Goal: Information Seeking & Learning: Learn about a topic

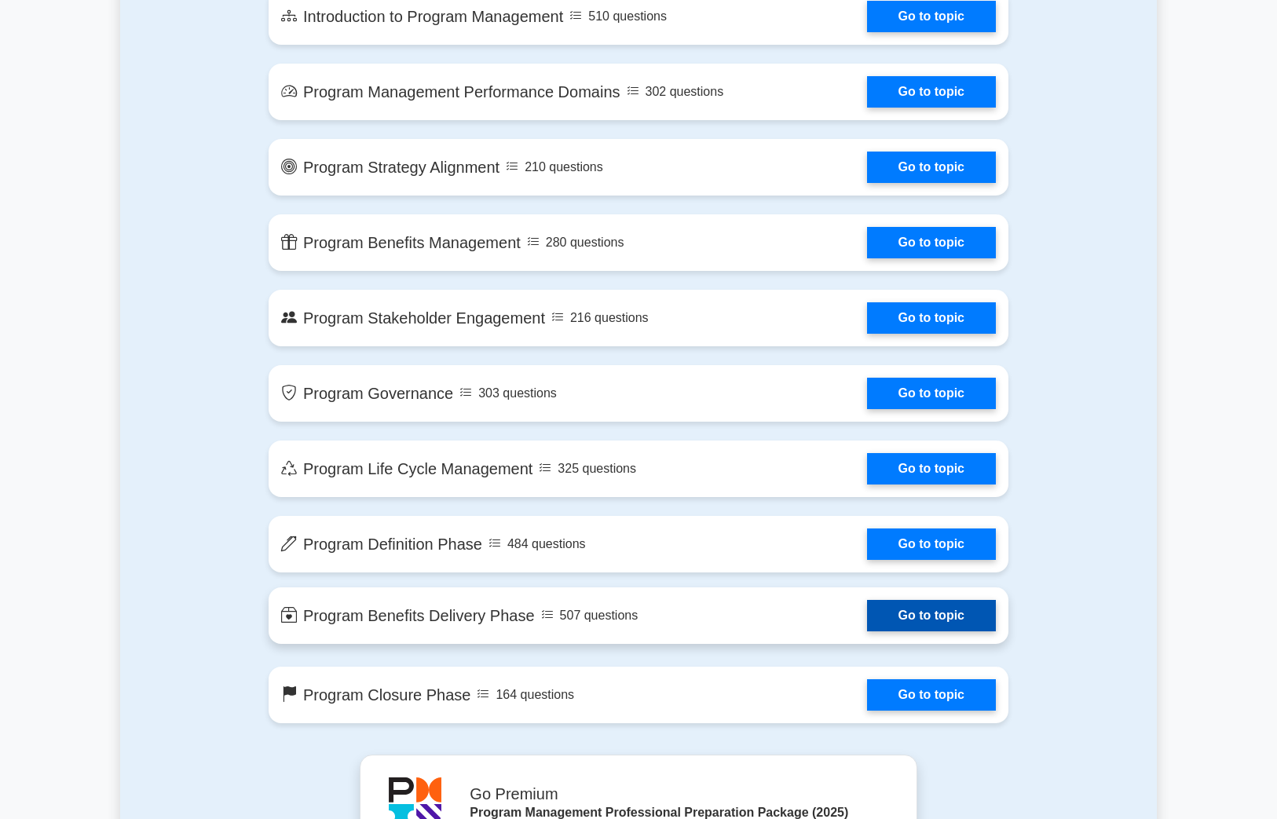
scroll to position [707, 0]
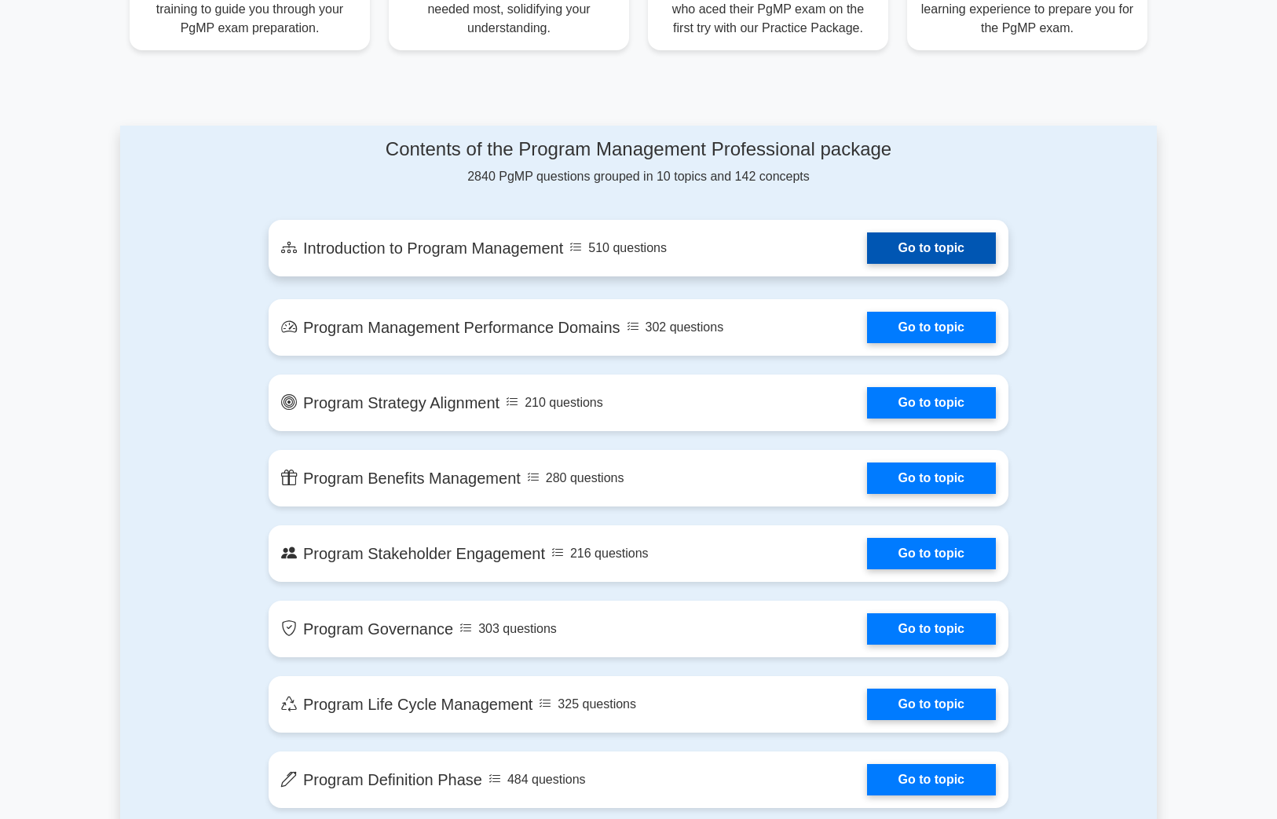
click at [911, 251] on link "Go to topic" at bounding box center [931, 247] width 129 height 31
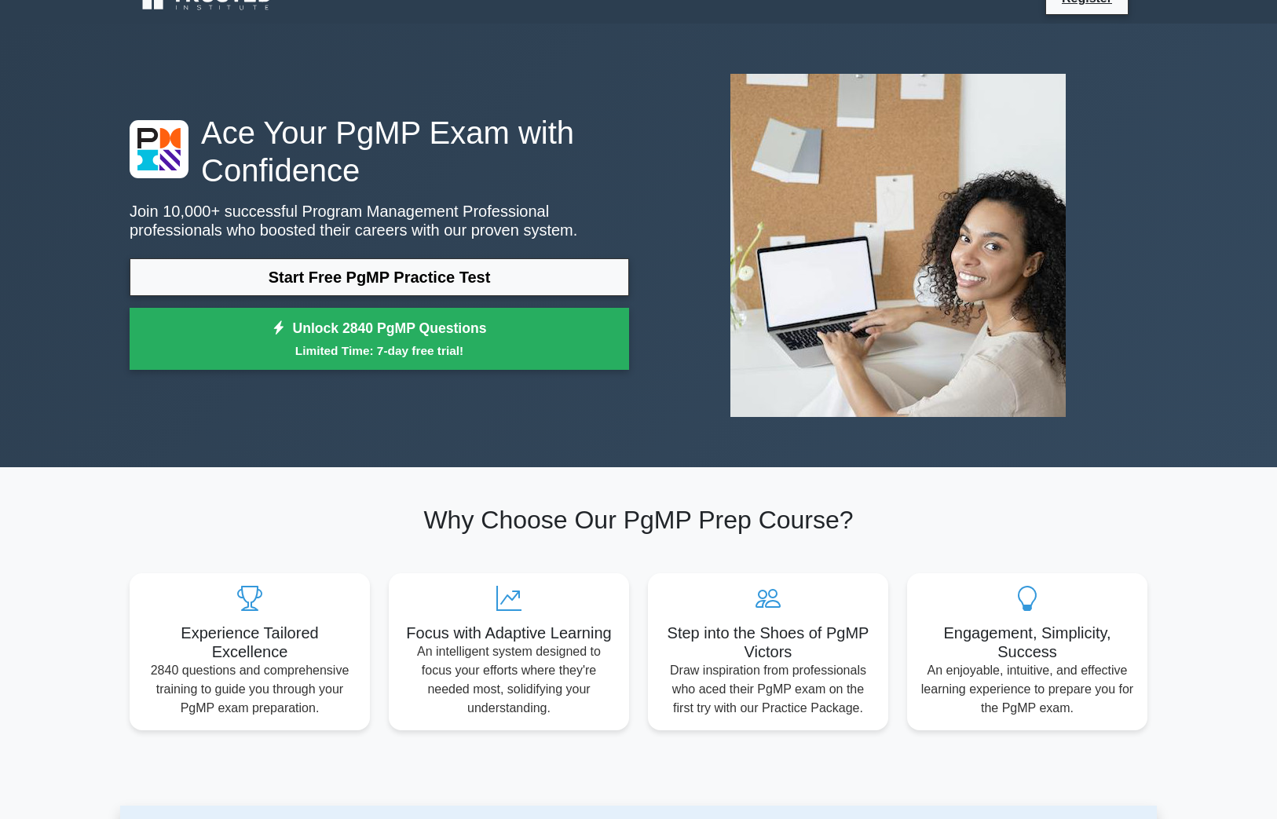
scroll to position [0, 0]
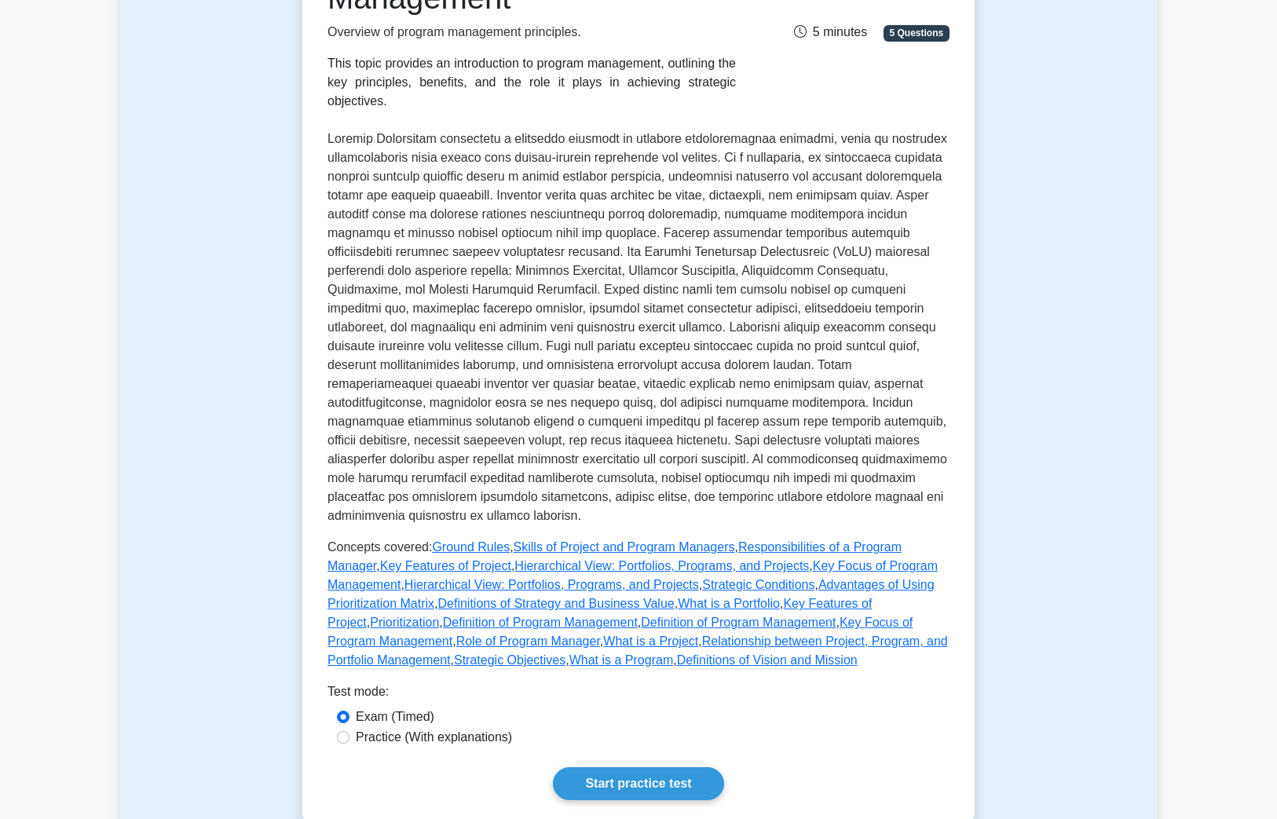
scroll to position [236, 0]
click at [346, 733] on input "Practice (With explanations)" at bounding box center [343, 739] width 13 height 13
radio input "true"
click at [642, 769] on link "Start practice test" at bounding box center [638, 785] width 170 height 33
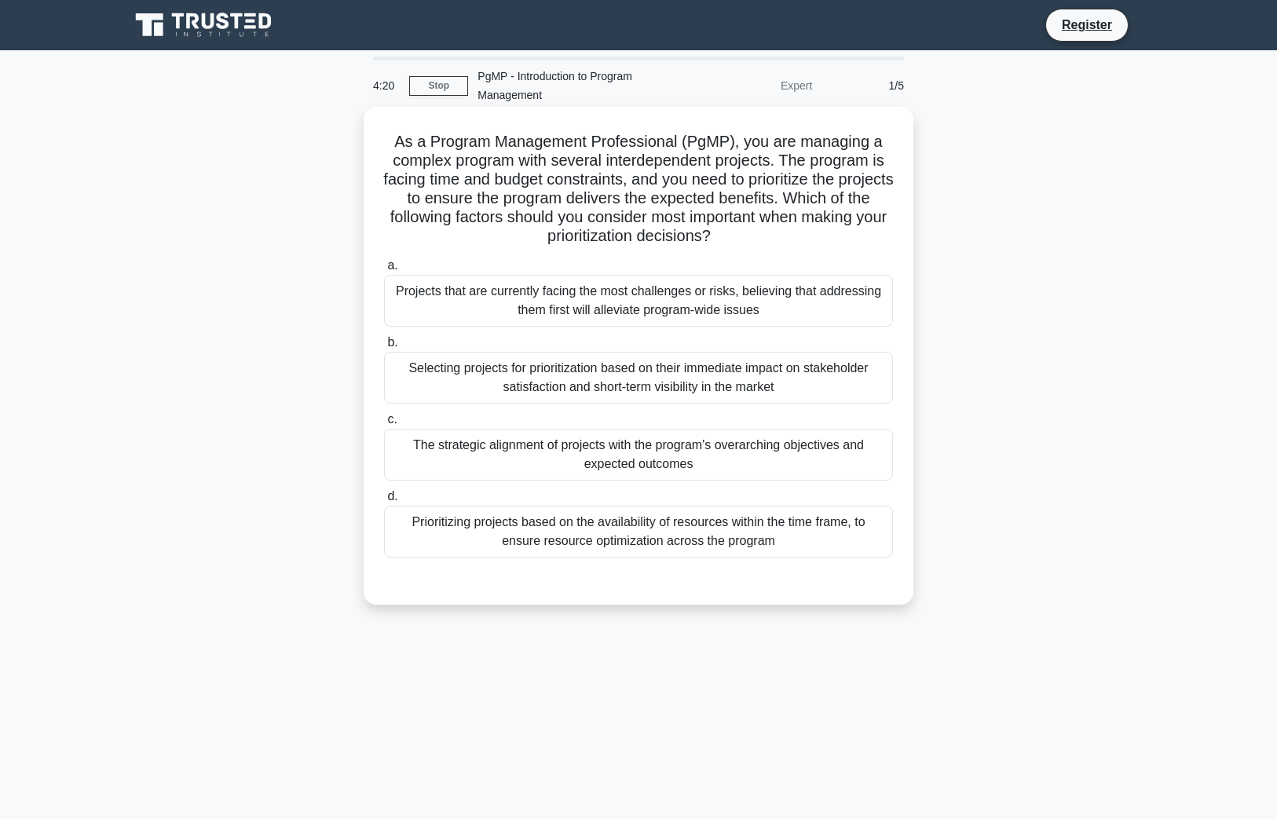
click at [665, 458] on div "The strategic alignment of projects with the program's overarching objectives a…" at bounding box center [638, 455] width 509 height 52
click at [384, 425] on input "c. The strategic alignment of projects with the program's overarching objective…" at bounding box center [384, 420] width 0 height 10
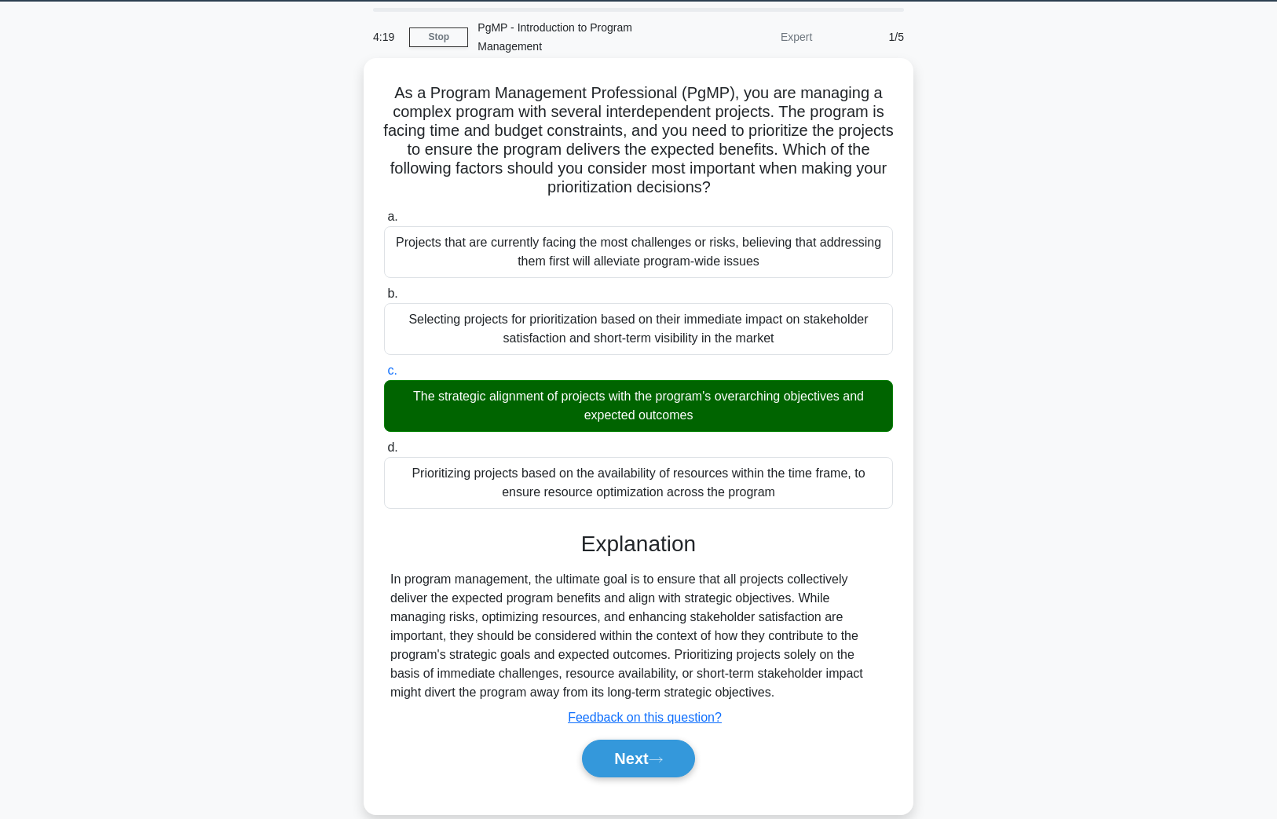
scroll to position [75, 0]
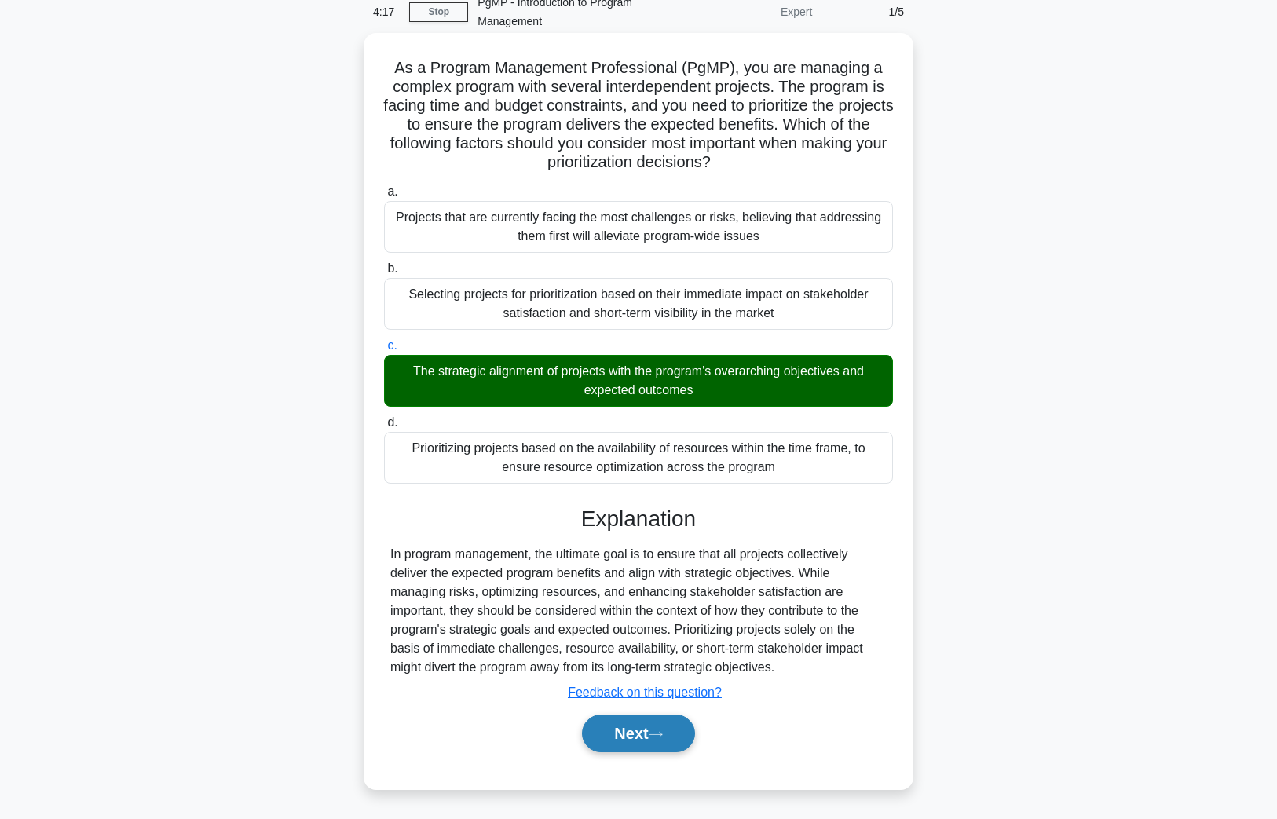
click at [646, 737] on button "Next" at bounding box center [638, 734] width 112 height 38
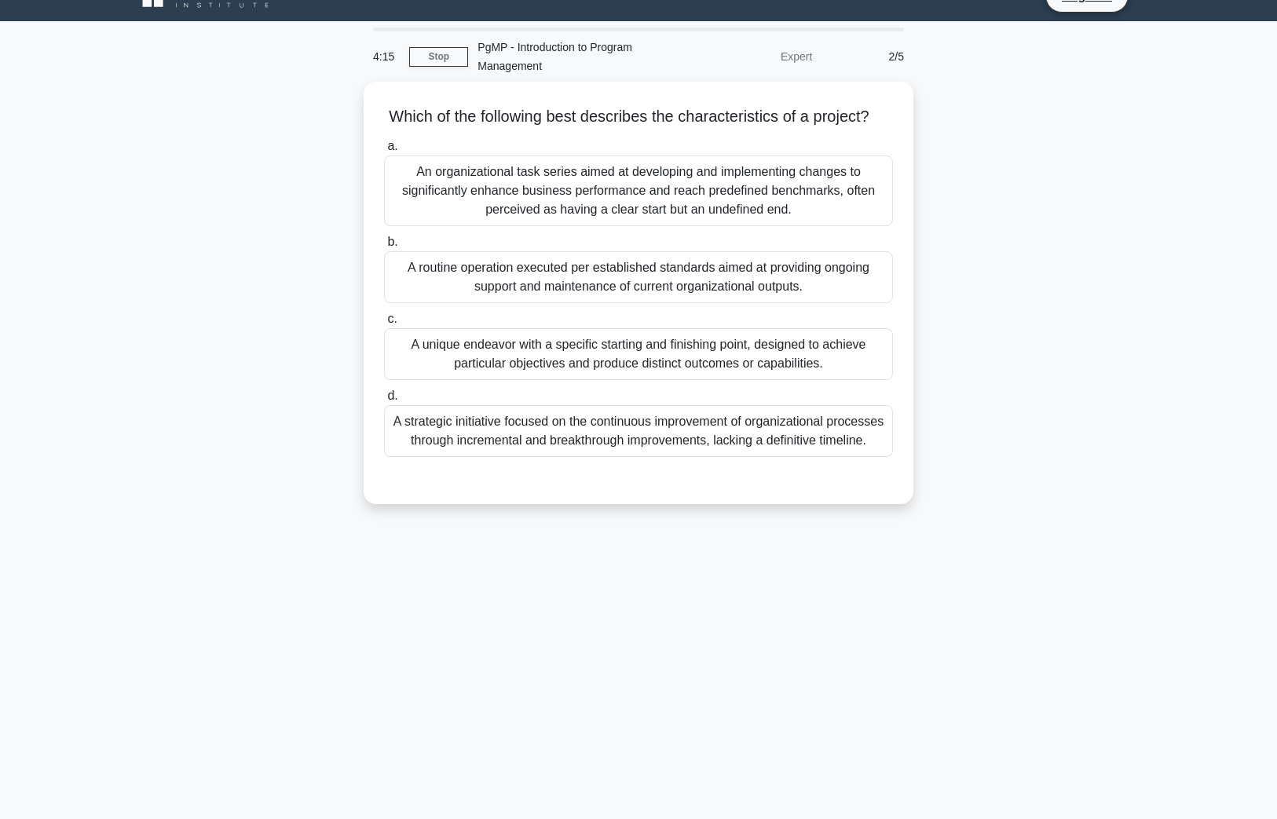
scroll to position [0, 0]
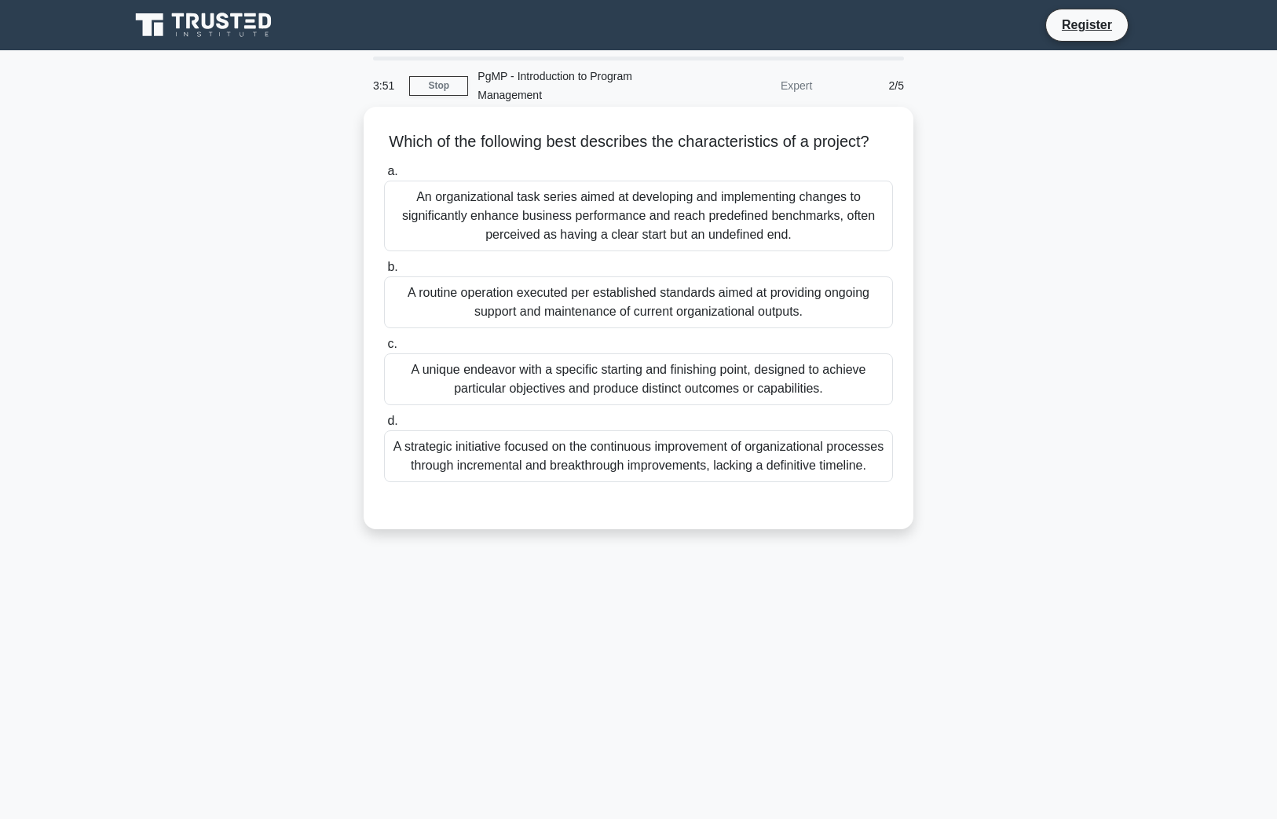
click at [693, 387] on div "A unique endeavor with a specific starting and finishing point, designed to ach…" at bounding box center [638, 379] width 509 height 52
click at [384, 349] on input "c. A unique endeavor with a specific starting and finishing point, designed to …" at bounding box center [384, 344] width 0 height 10
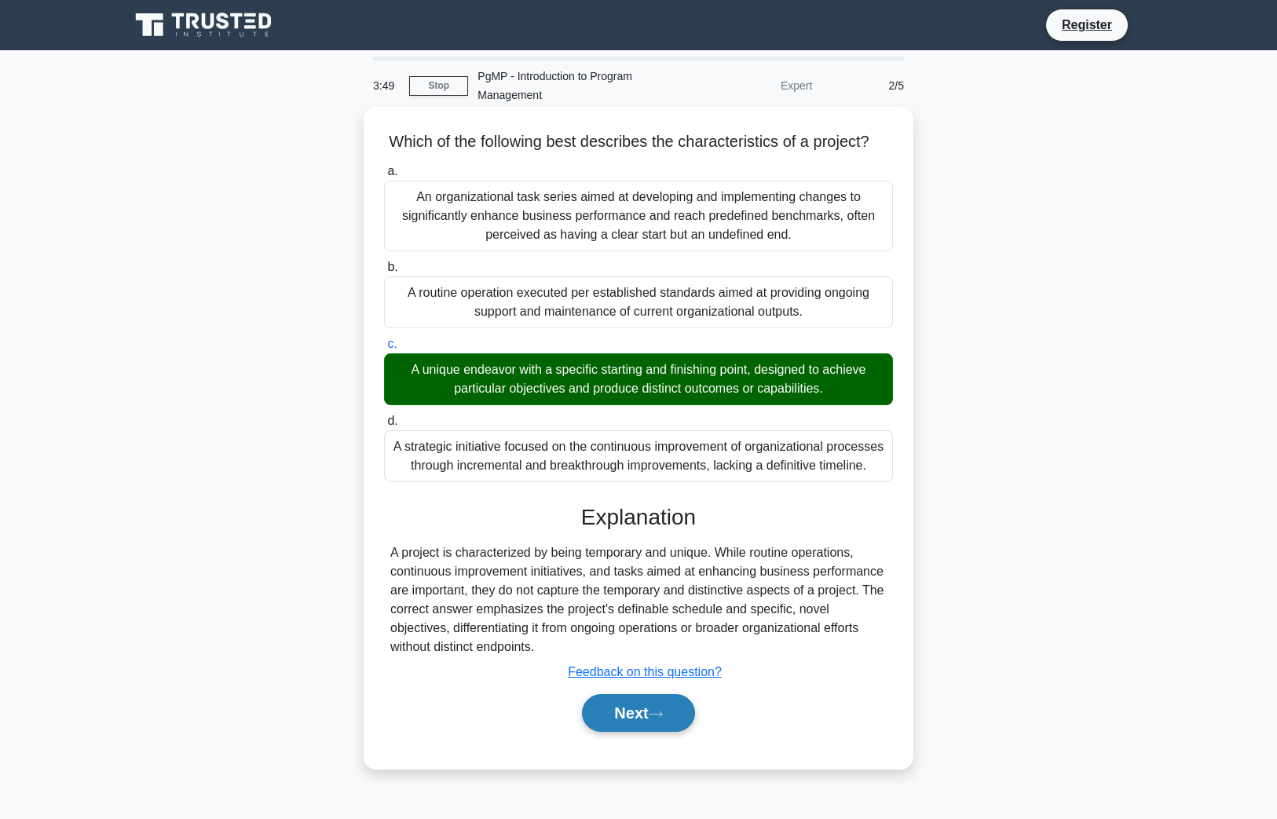
click at [670, 732] on button "Next" at bounding box center [638, 713] width 112 height 38
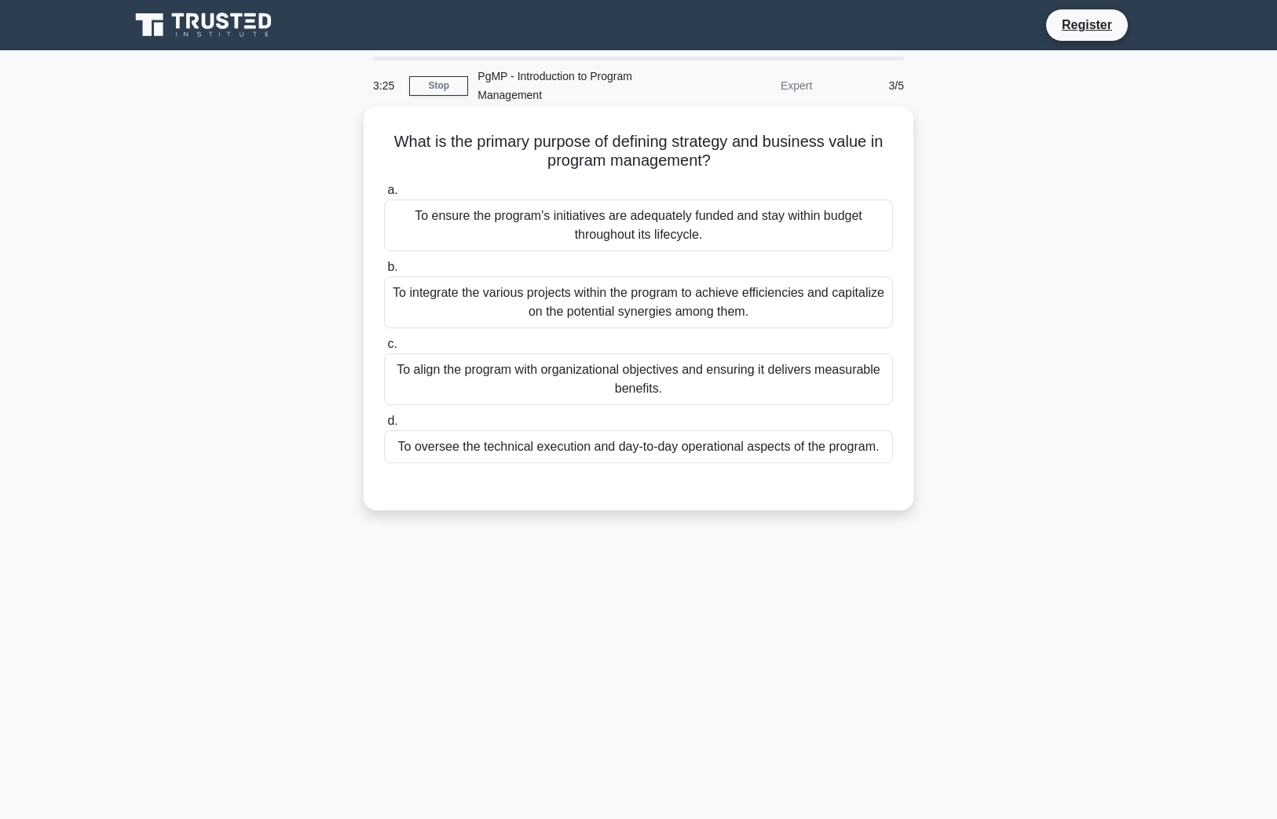
click at [773, 386] on div "To align the program with organizational objectives and ensuring it delivers me…" at bounding box center [638, 379] width 509 height 52
click at [384, 349] on input "c. To align the program with organizational objectives and ensuring it delivers…" at bounding box center [384, 344] width 0 height 10
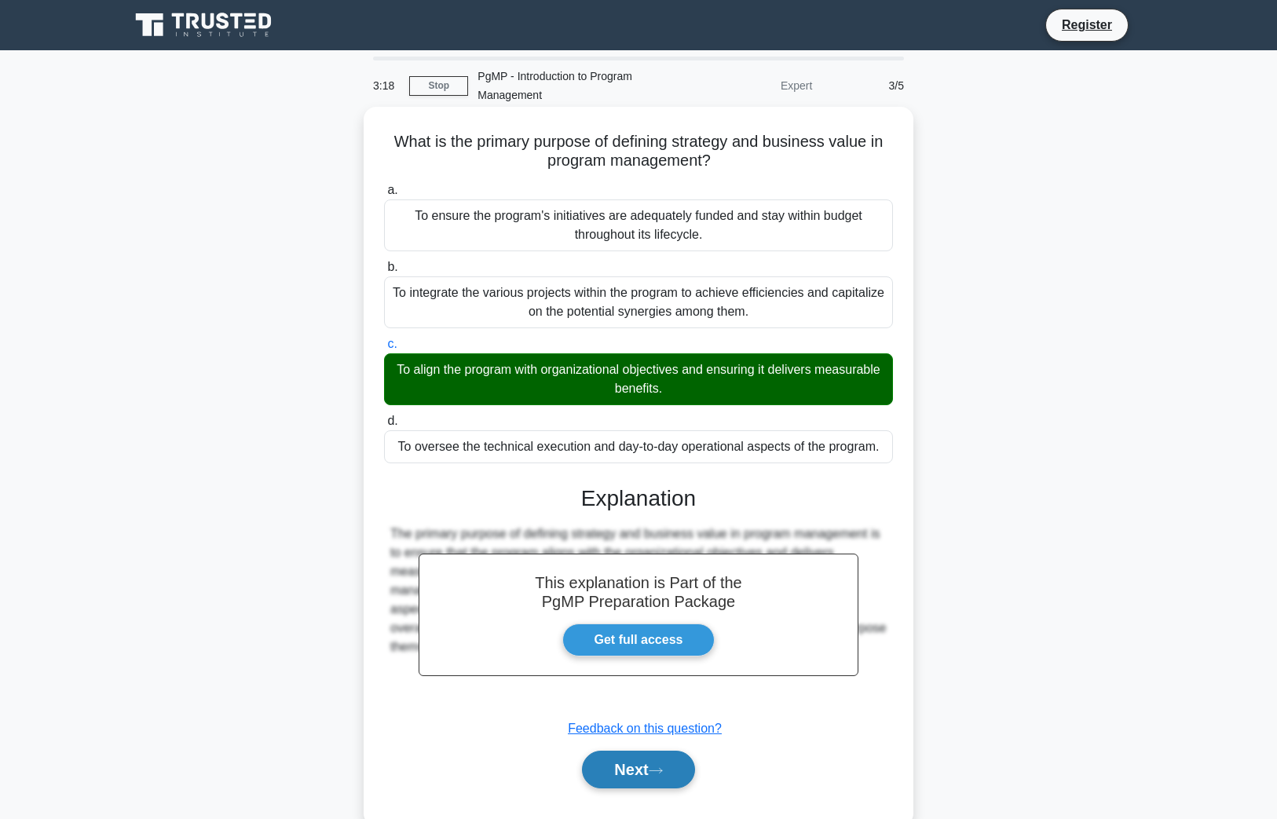
click at [663, 773] on icon at bounding box center [656, 771] width 14 height 9
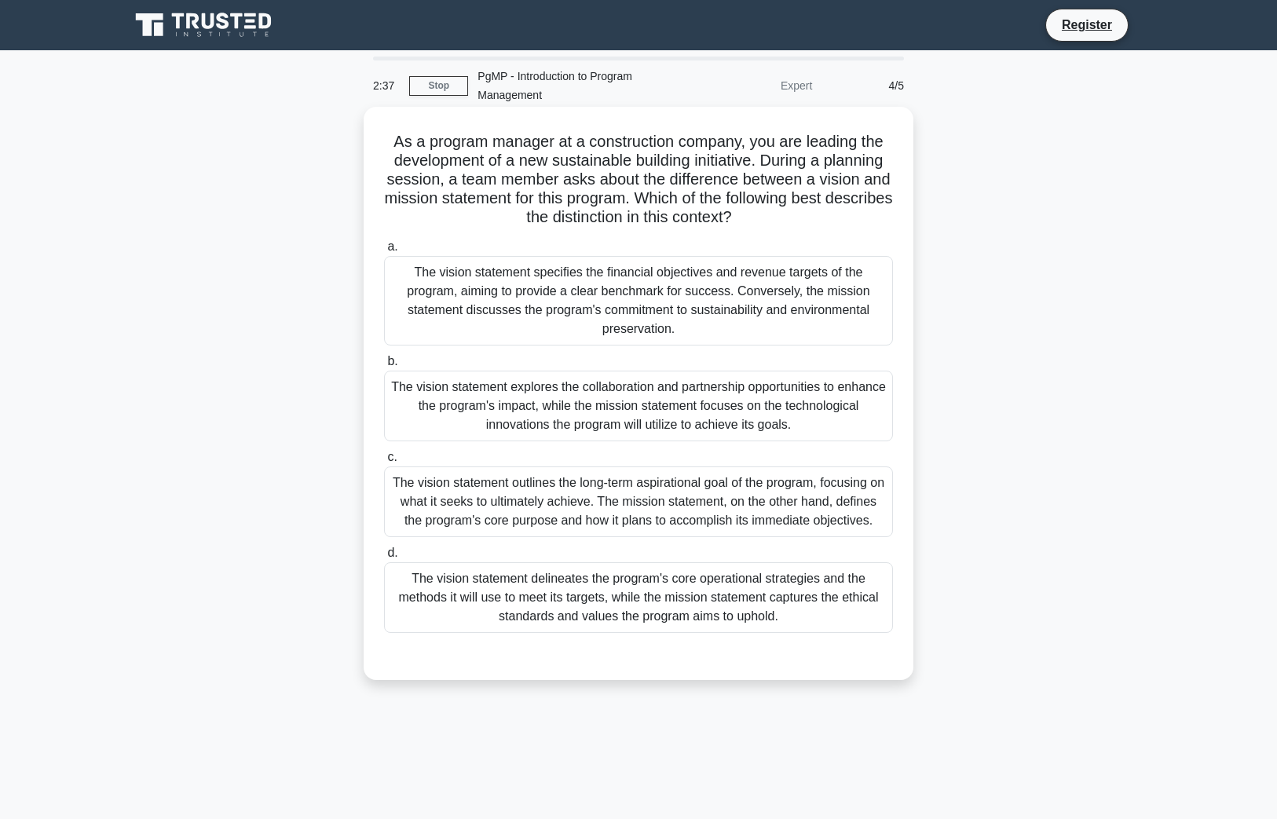
click at [708, 512] on div "The vision statement outlines the long-term aspirational goal of the program, f…" at bounding box center [638, 502] width 509 height 71
click at [384, 463] on input "c. The vision statement outlines the long-term aspirational goal of the program…" at bounding box center [384, 457] width 0 height 10
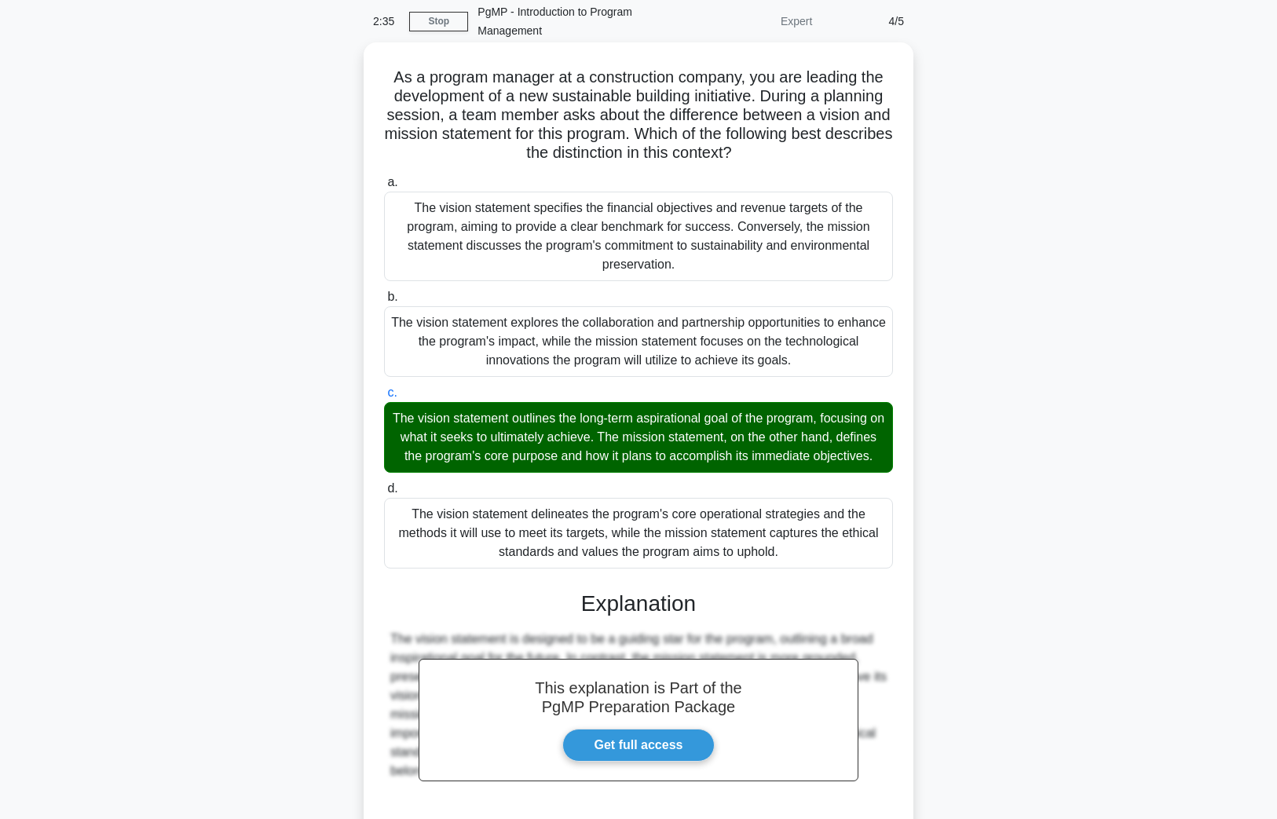
scroll to position [225, 0]
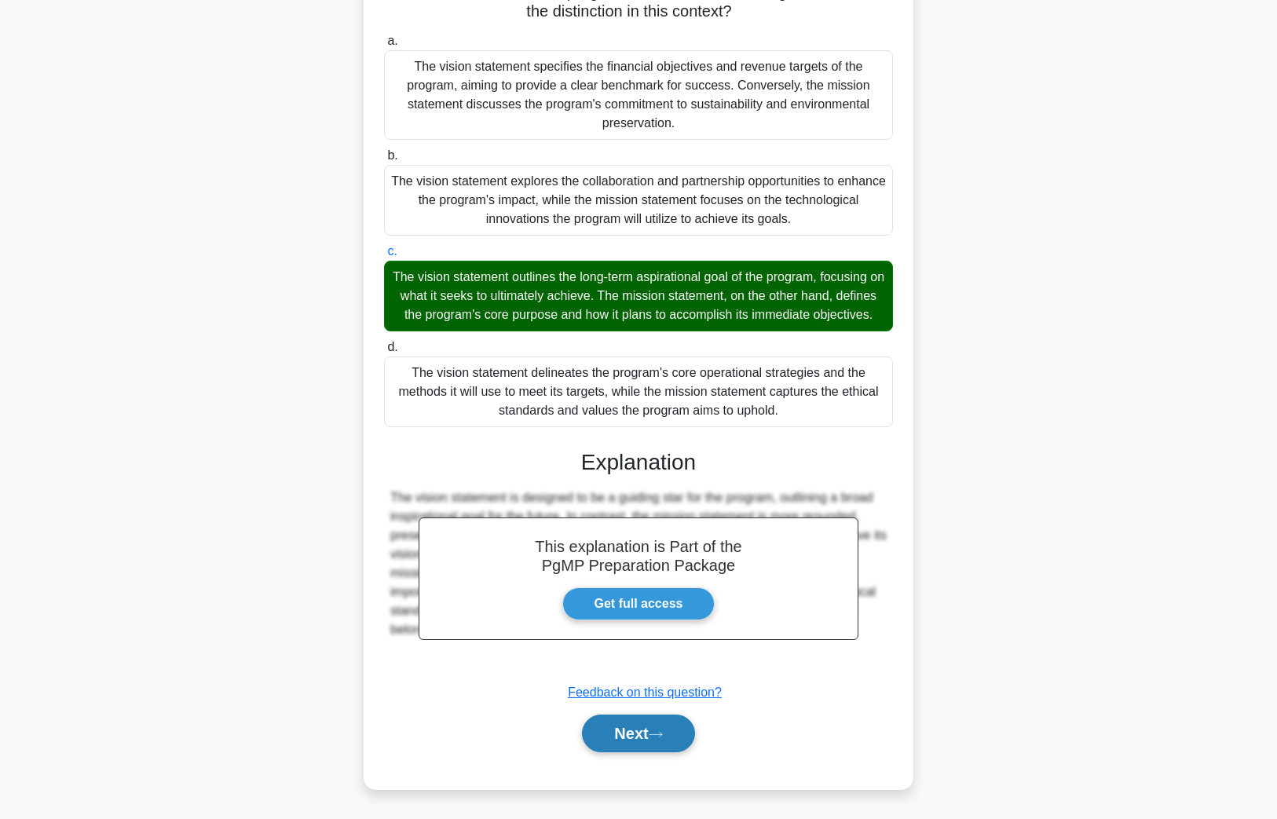
click at [646, 733] on button "Next" at bounding box center [638, 734] width 112 height 38
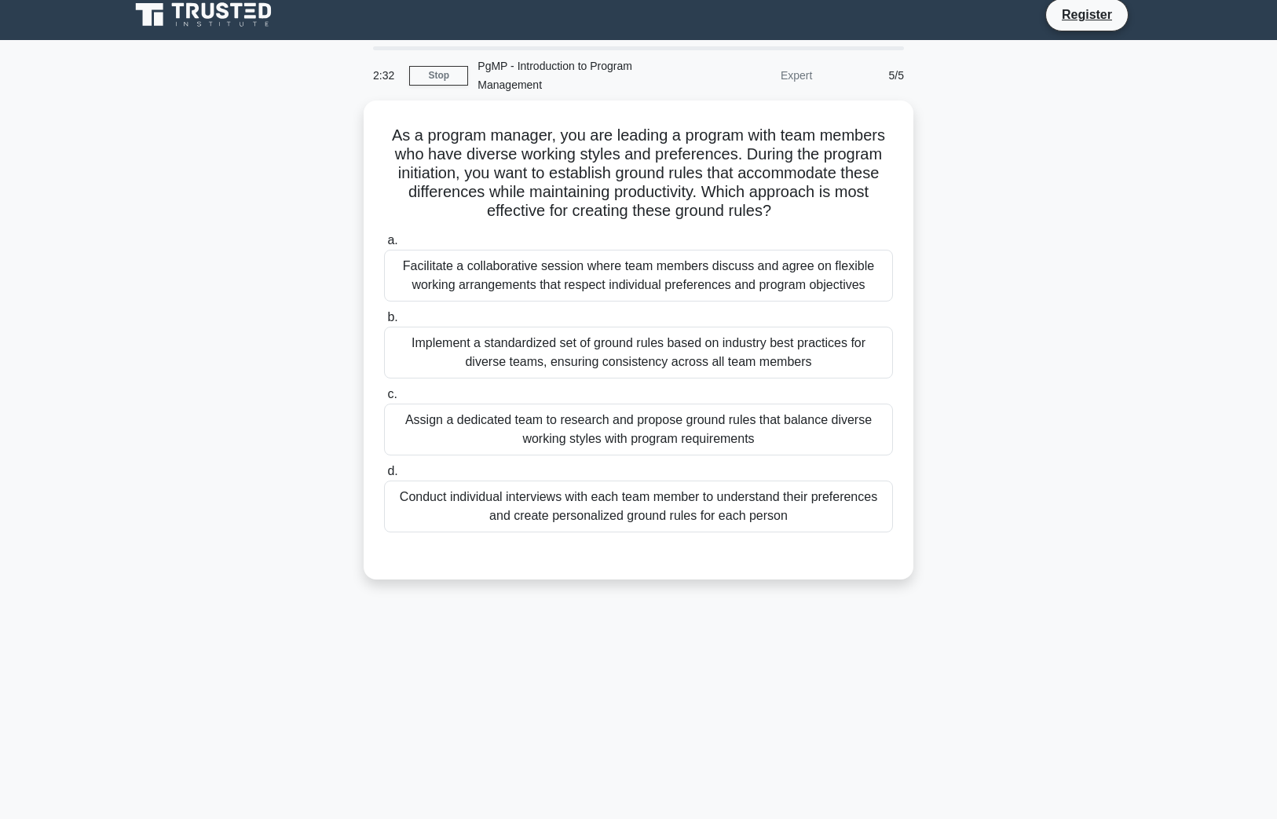
scroll to position [0, 0]
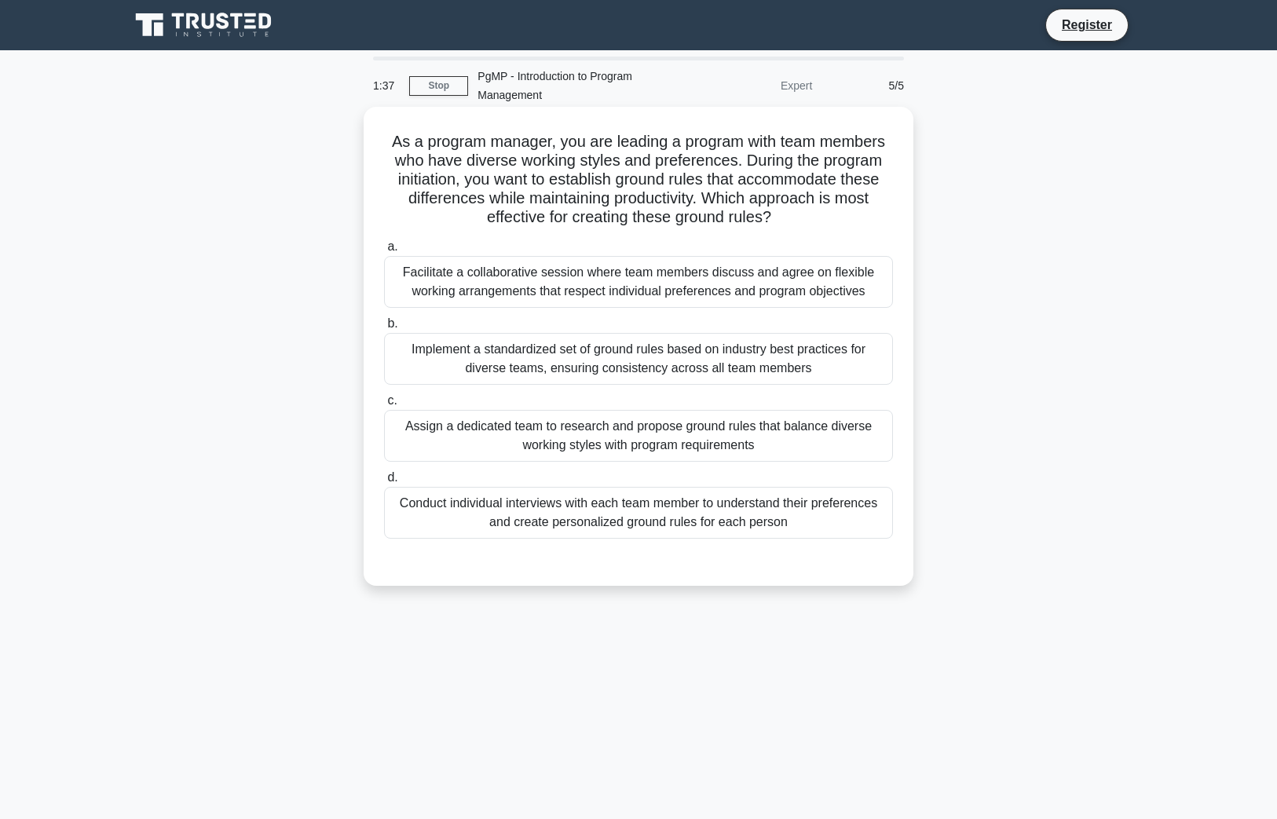
click at [702, 349] on div "Implement a standardized set of ground rules based on industry best practices f…" at bounding box center [638, 359] width 509 height 52
click at [384, 329] on input "b. Implement a standardized set of ground rules based on industry best practice…" at bounding box center [384, 324] width 0 height 10
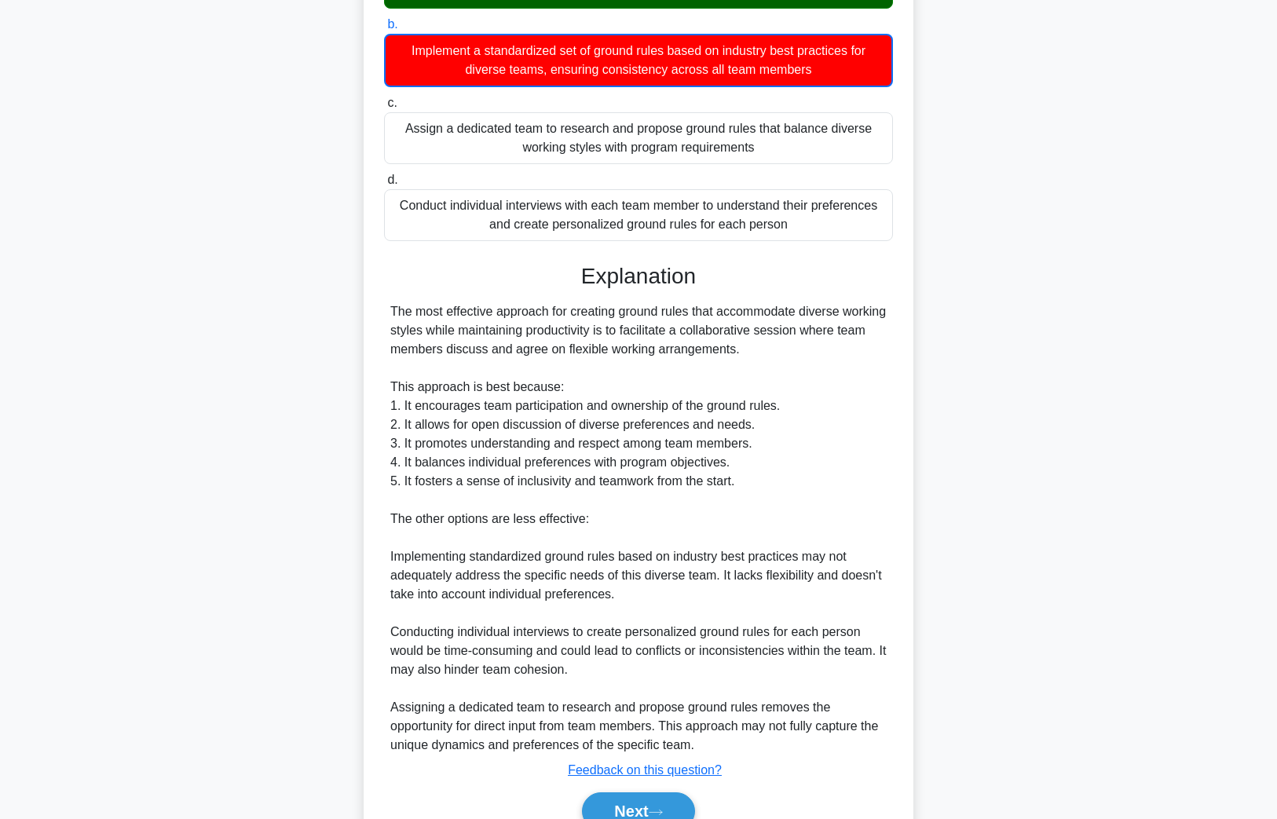
scroll to position [378, 0]
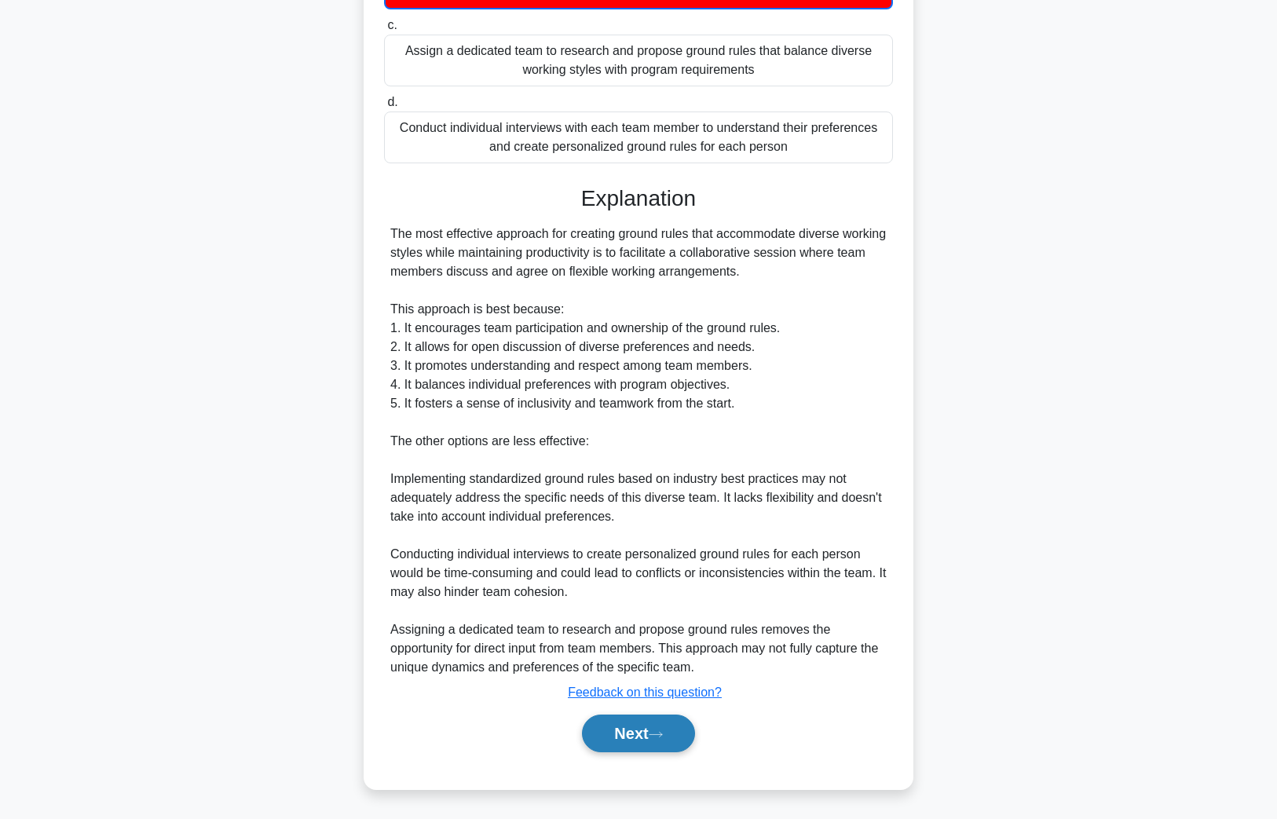
click at [657, 740] on button "Next" at bounding box center [638, 734] width 112 height 38
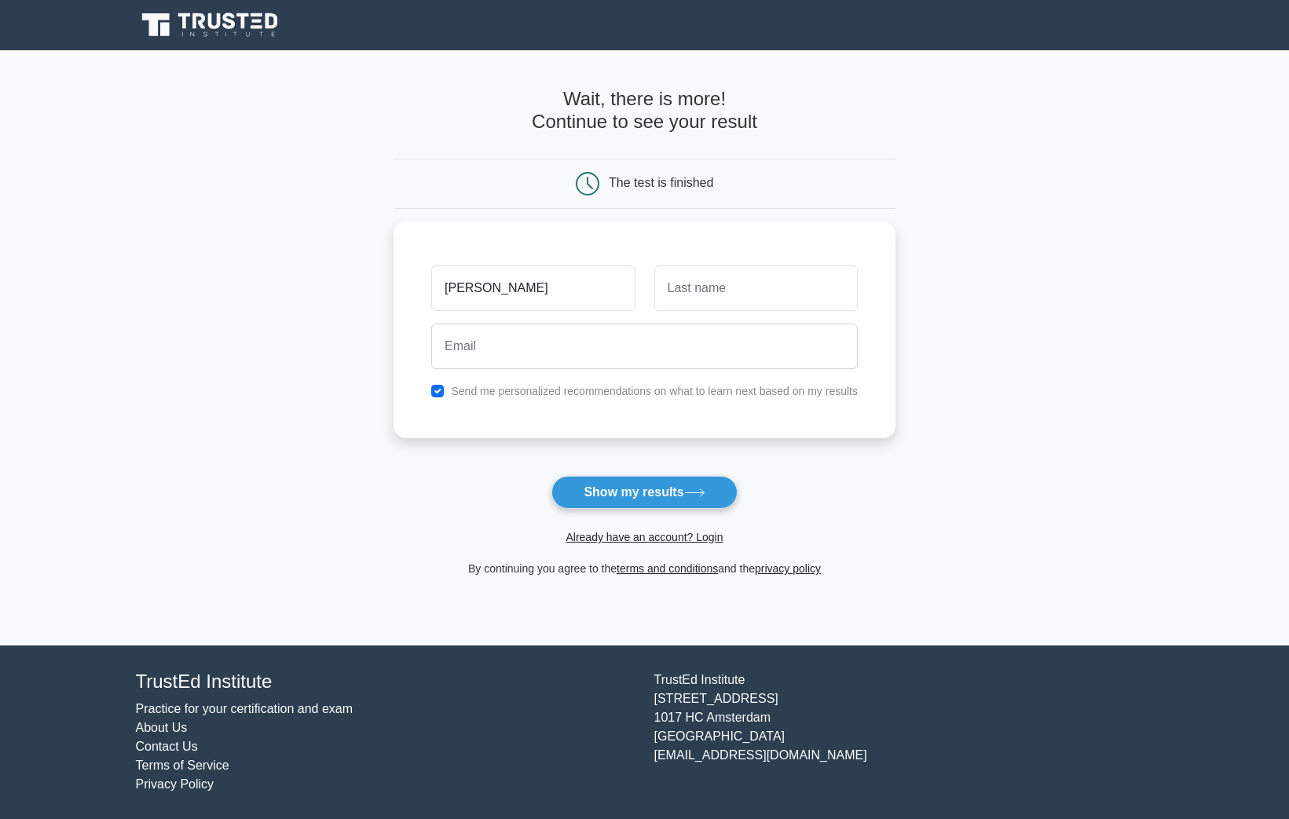
type input "[PERSON_NAME]"
type input "Bartolain"
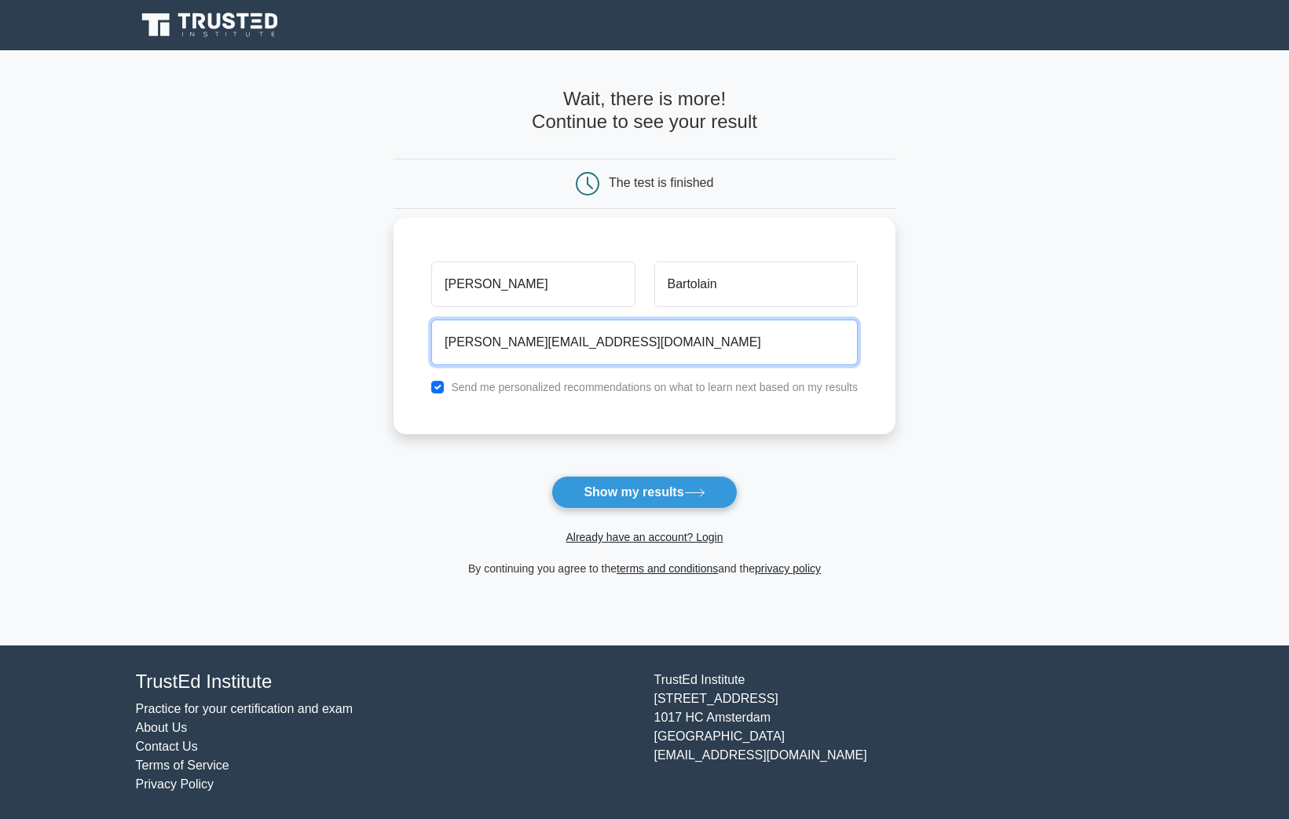
click at [615, 349] on input "bartl.bartolain@gmail.com" at bounding box center [644, 343] width 426 height 46
type input "b"
type input "[PERSON_NAME][EMAIL_ADDRESS][DOMAIN_NAME]"
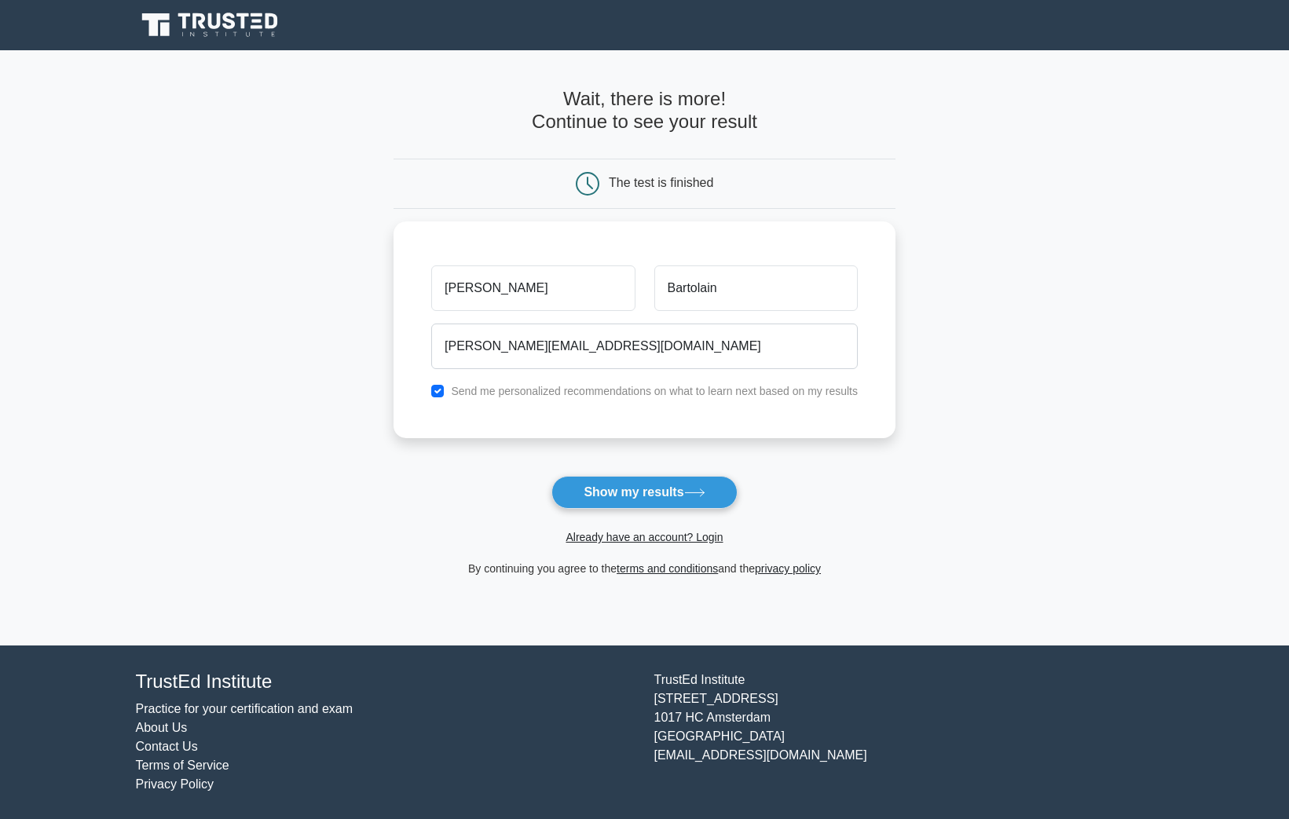
click at [614, 493] on button "Show my results" at bounding box center [643, 492] width 185 height 33
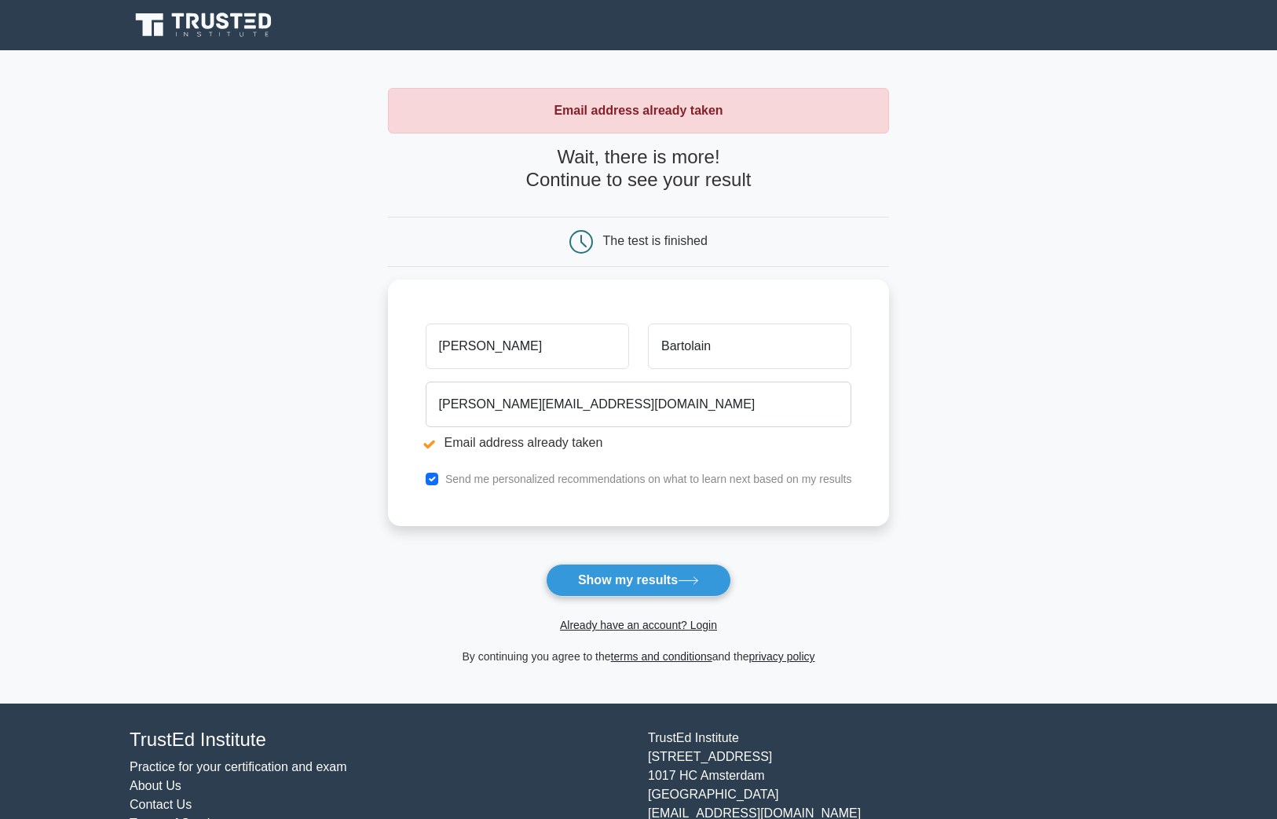
click at [617, 236] on div "The test is finished" at bounding box center [655, 240] width 104 height 13
click at [1042, 513] on main "Email address already taken Wait, there is more! Continue to see your result Th…" at bounding box center [638, 376] width 1277 height 653
